Goal: Task Accomplishment & Management: Use online tool/utility

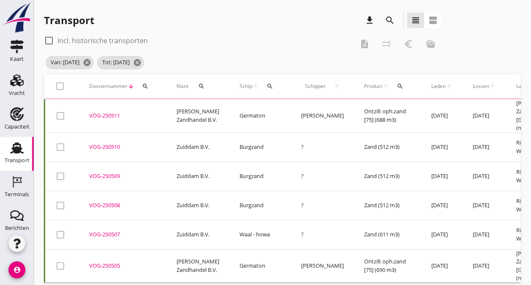
scroll to position [5, 0]
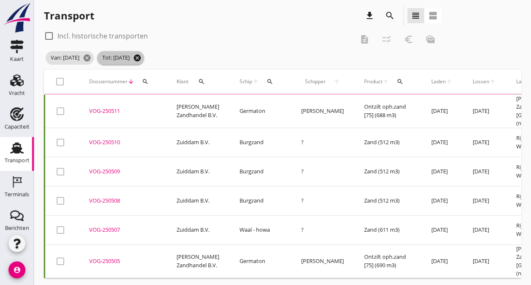
click at [142, 59] on icon "cancel" at bounding box center [137, 58] width 8 height 8
click at [91, 57] on icon "cancel" at bounding box center [87, 58] width 8 height 8
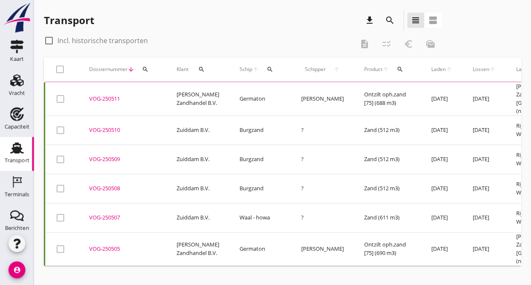
scroll to position [0, 0]
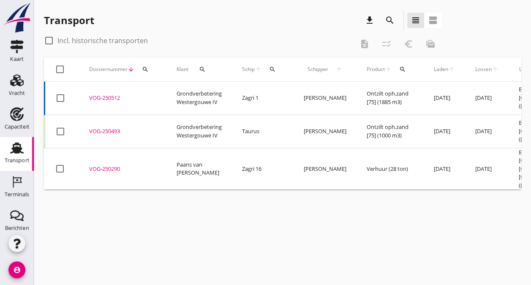
click at [102, 127] on div "VOG-250493" at bounding box center [122, 131] width 67 height 8
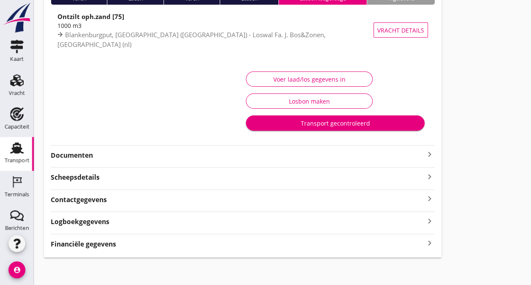
scroll to position [84, 0]
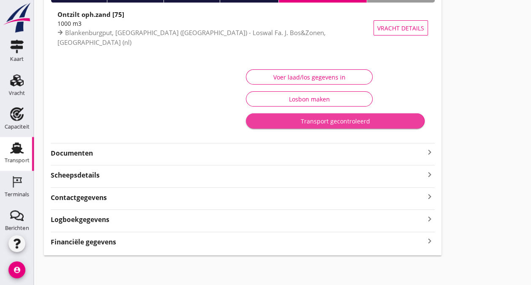
click at [315, 123] on div "Transport gecontroleerd" at bounding box center [335, 121] width 165 height 9
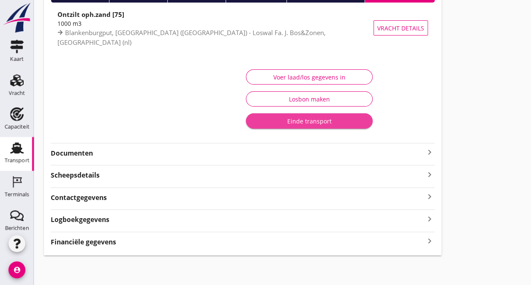
click at [315, 123] on div "Einde transport" at bounding box center [309, 121] width 113 height 9
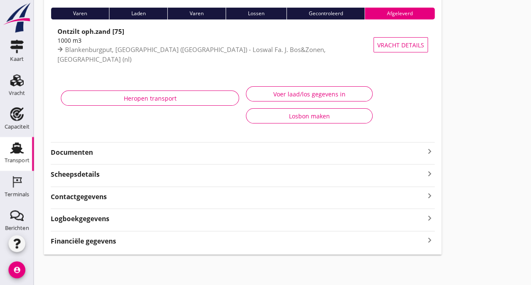
scroll to position [66, 0]
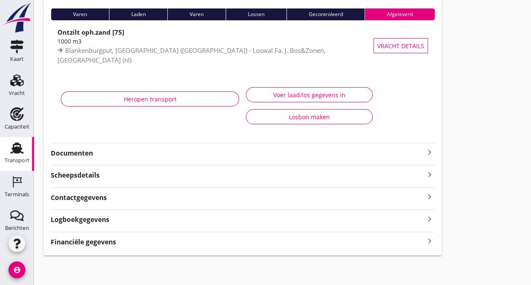
click at [17, 161] on div "Transport" at bounding box center [17, 160] width 25 height 5
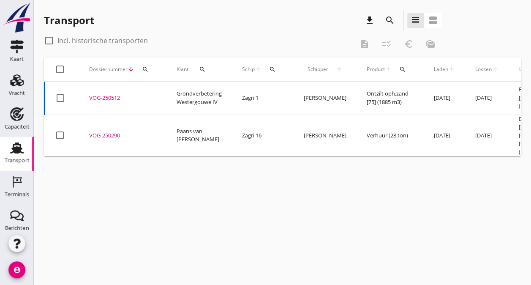
click at [139, 225] on div "cancel You are impersonating another user. Transport download search view_headl…" at bounding box center [282, 142] width 497 height 285
